Goal: Information Seeking & Learning: Understand process/instructions

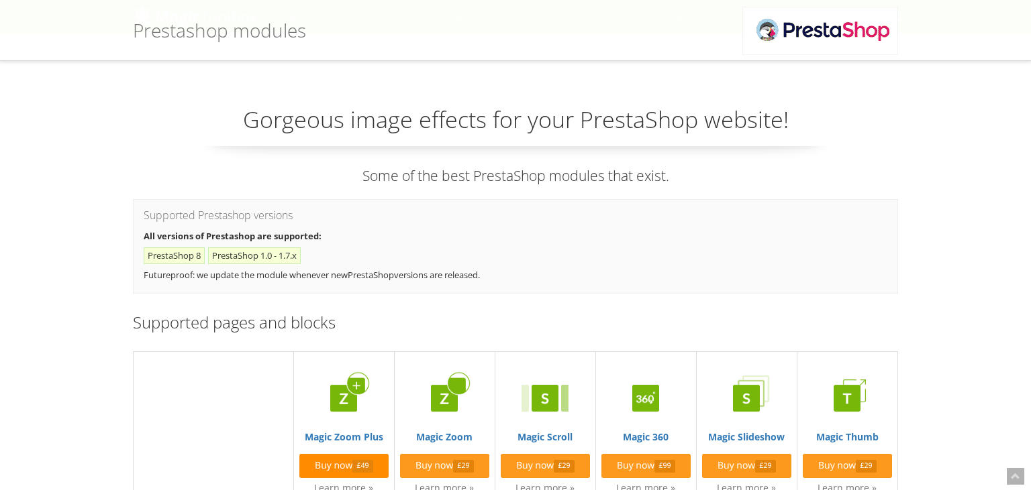
scroll to position [283, 0]
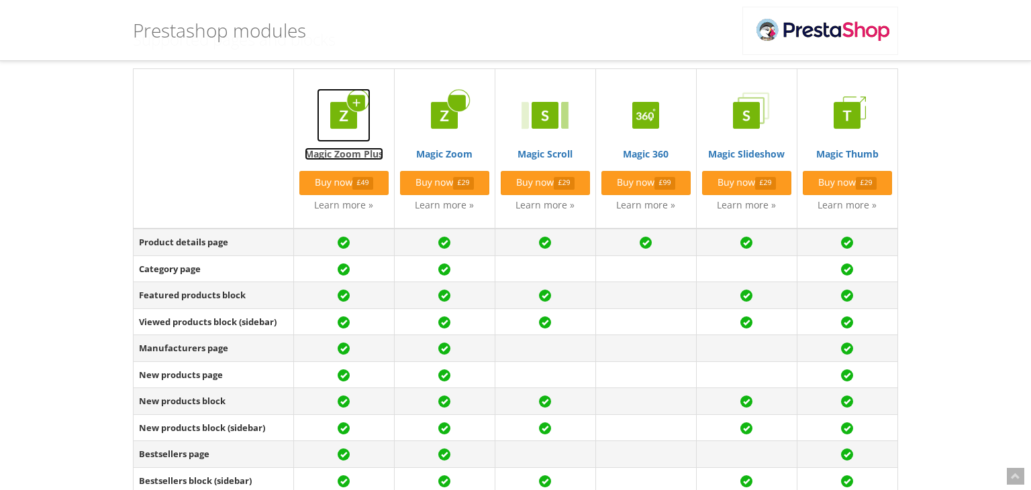
click at [347, 127] on img at bounding box center [344, 116] width 54 height 54
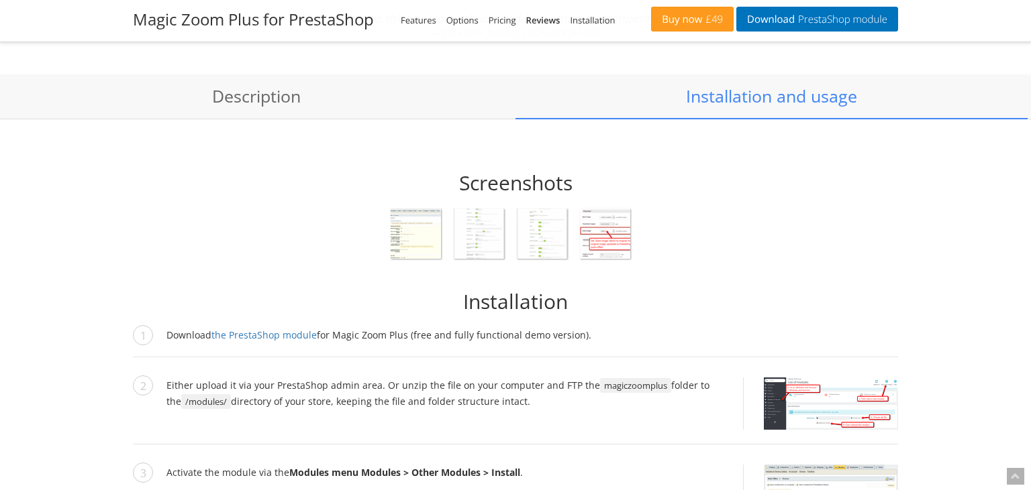
scroll to position [985, 0]
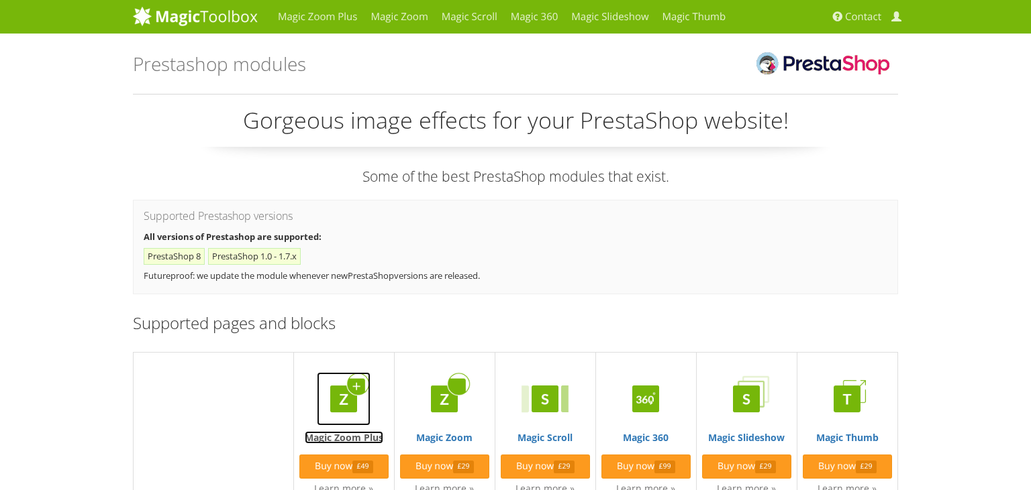
click at [370, 388] on img at bounding box center [344, 399] width 54 height 54
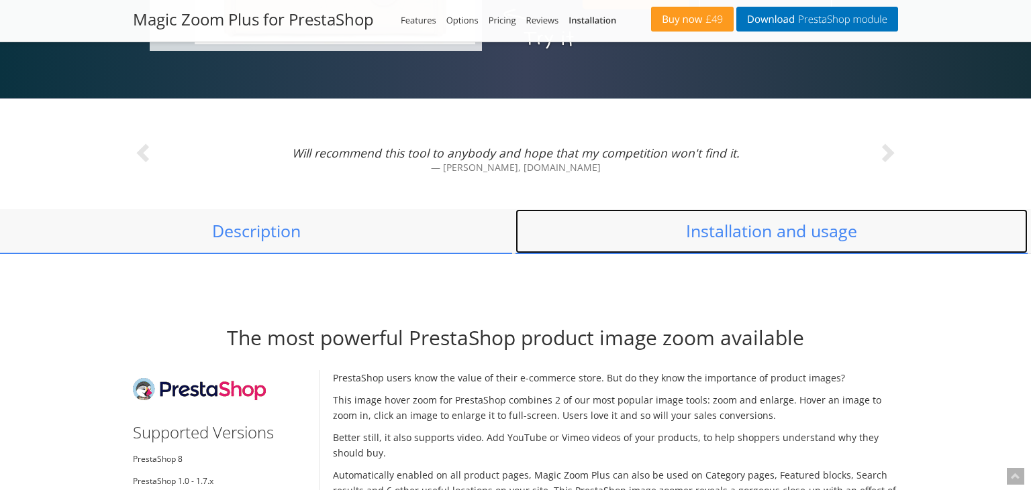
click at [784, 224] on link "Installation and usage" at bounding box center [771, 231] width 512 height 44
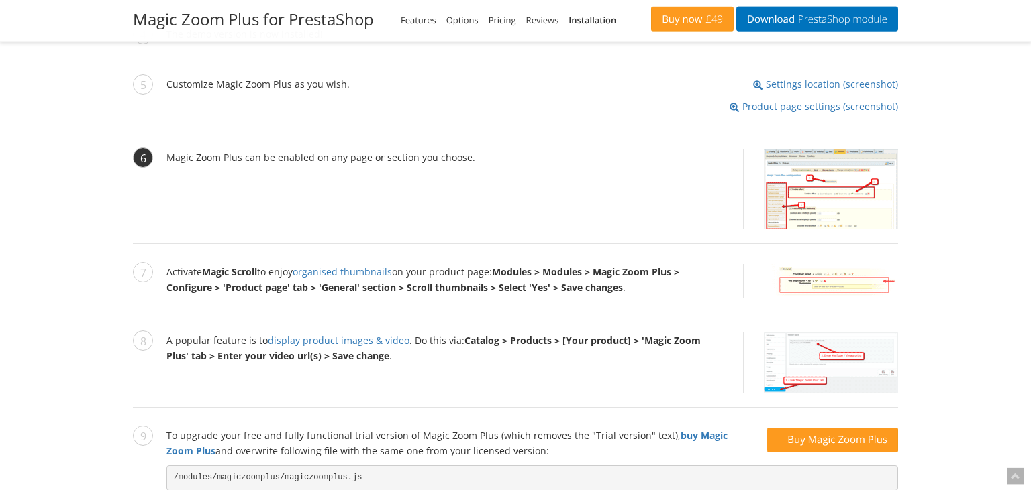
scroll to position [1551, 0]
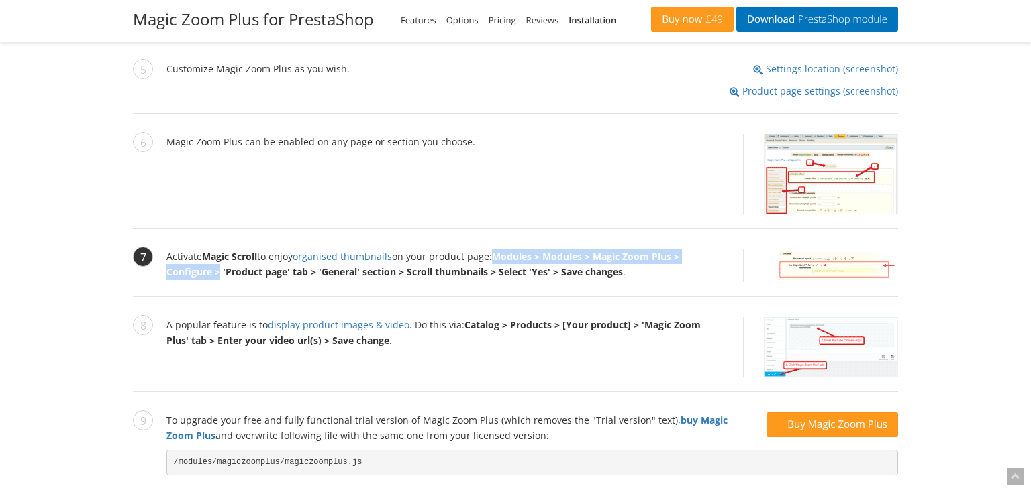
drag, startPoint x: 498, startPoint y: 256, endPoint x: 219, endPoint y: 268, distance: 278.7
click at [219, 268] on strong "Modules > Modules > Magic Zoom Plus > Configure > 'Product page' tab > 'General…" at bounding box center [422, 264] width 513 height 28
copy strong "Modules > Modules > Magic Zoom Plus > Configure >"
